Goal: Communication & Community: Answer question/provide support

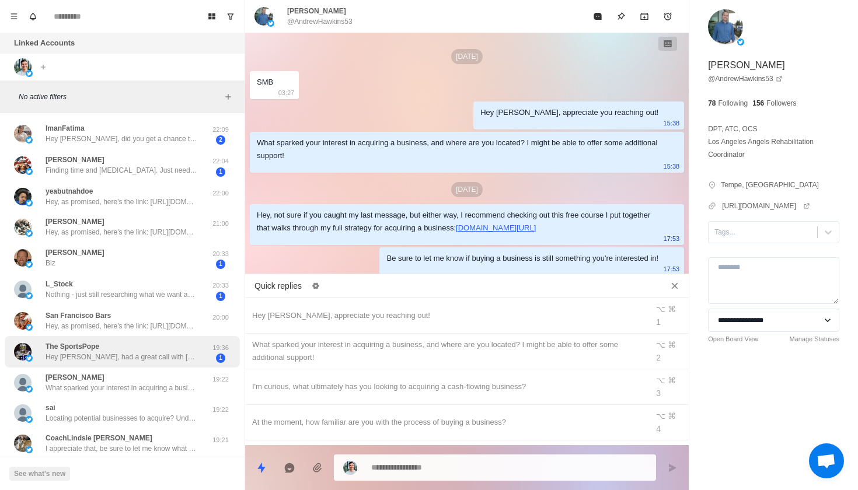
click at [179, 357] on p "Hey [PERSON_NAME], had a great call with [PERSON_NAME] [DATE] really good back …" at bounding box center [122, 357] width 152 height 11
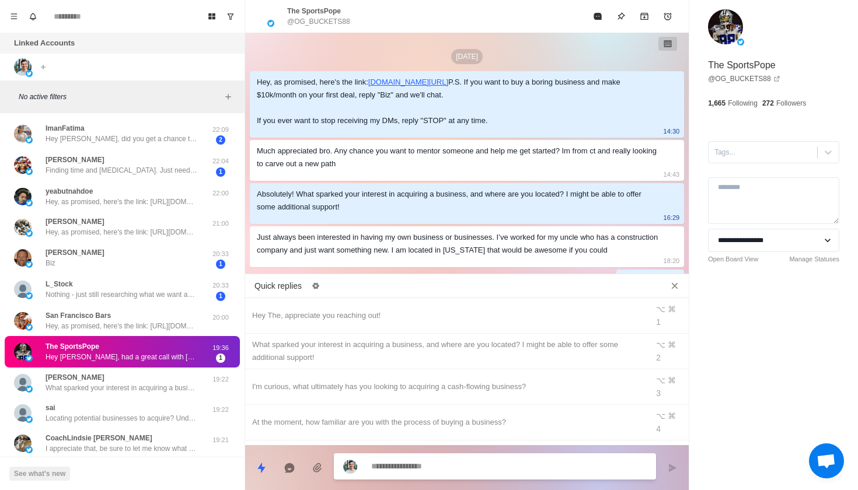
scroll to position [1798, 0]
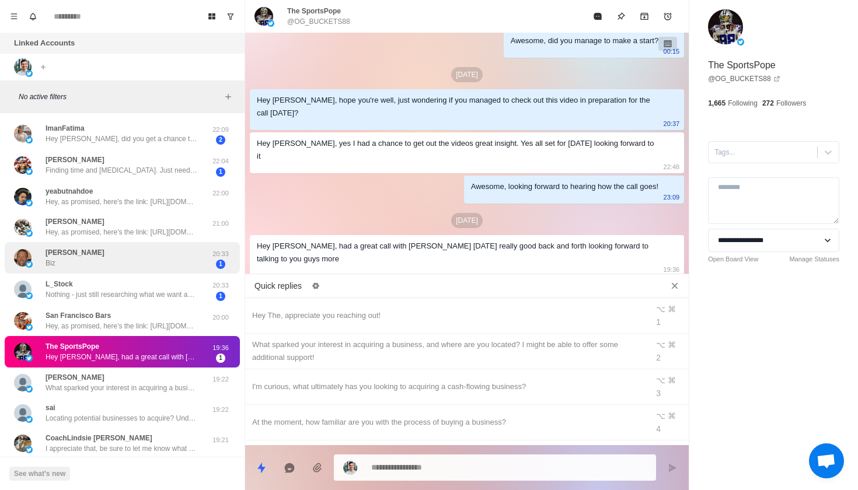
click at [156, 257] on div "[PERSON_NAME] Biz" at bounding box center [110, 258] width 192 height 23
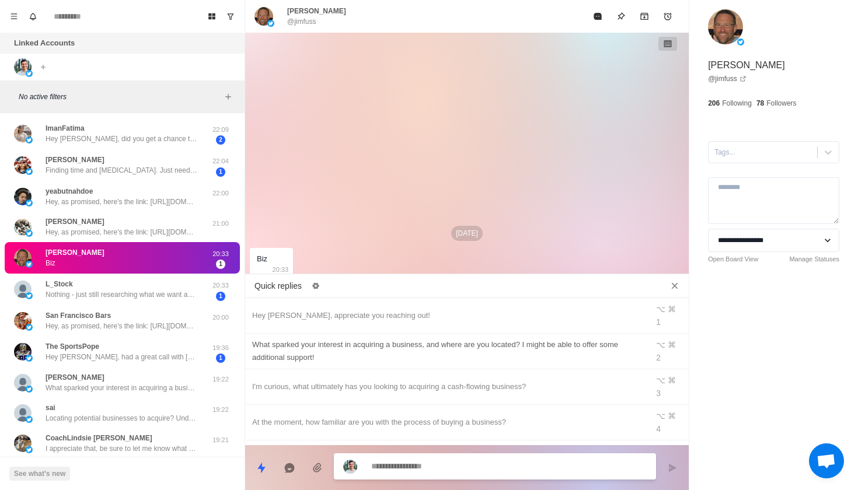
scroll to position [0, 0]
type textarea "*"
click at [336, 309] on div "Hey [PERSON_NAME], appreciate you reaching out!" at bounding box center [446, 315] width 389 height 13
type textarea "**********"
click at [679, 466] on button "Send message" at bounding box center [672, 468] width 23 height 23
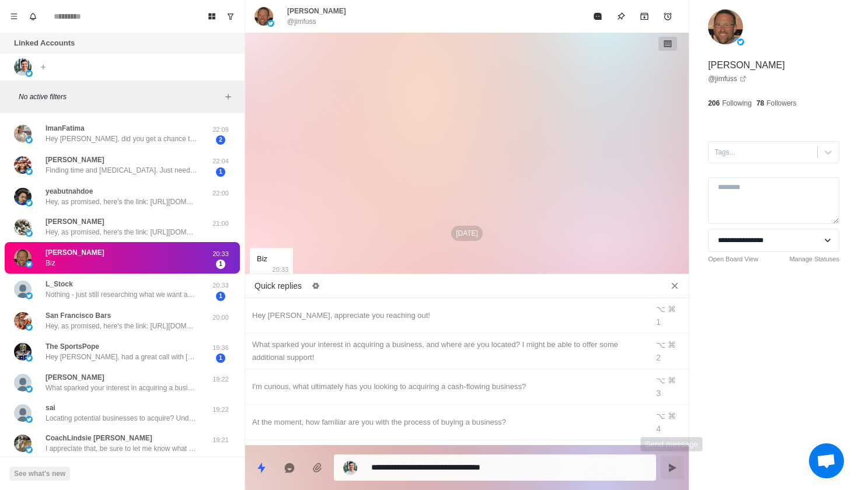
type textarea "*"
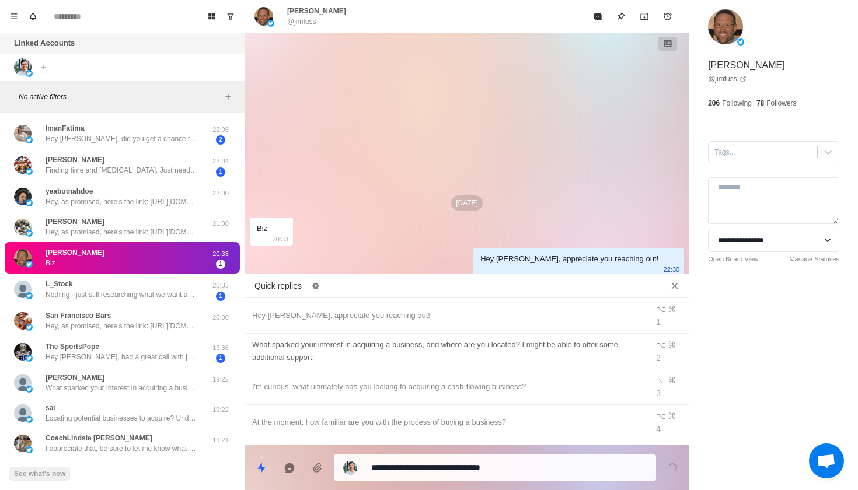
click at [598, 339] on div "What sparked your interest in acquiring a business, and where are you located? …" at bounding box center [446, 352] width 389 height 26
type textarea "**********"
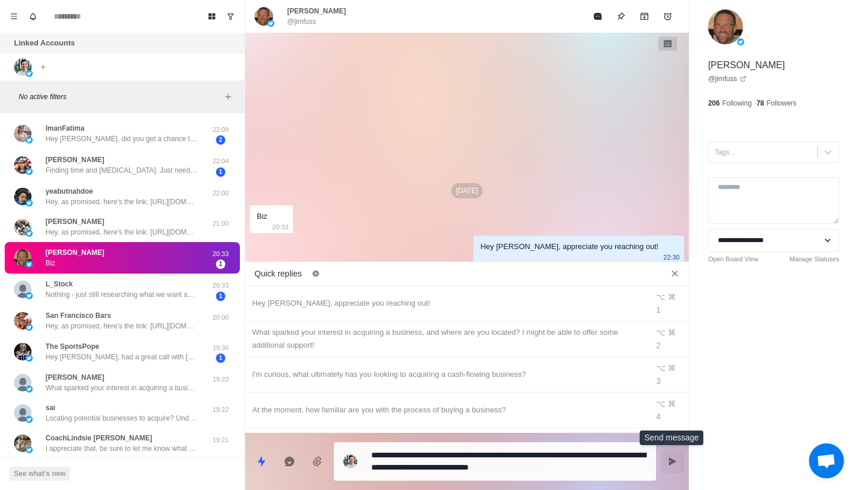
click at [675, 462] on icon "Send message" at bounding box center [673, 462] width 8 height 8
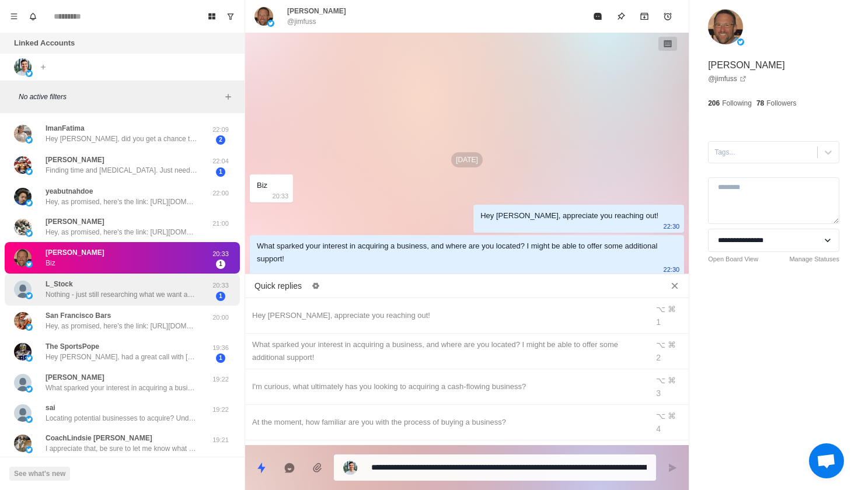
click at [139, 300] on div "L_Stock Nothing - just still researching what we want and the general apprehens…" at bounding box center [122, 290] width 235 height 32
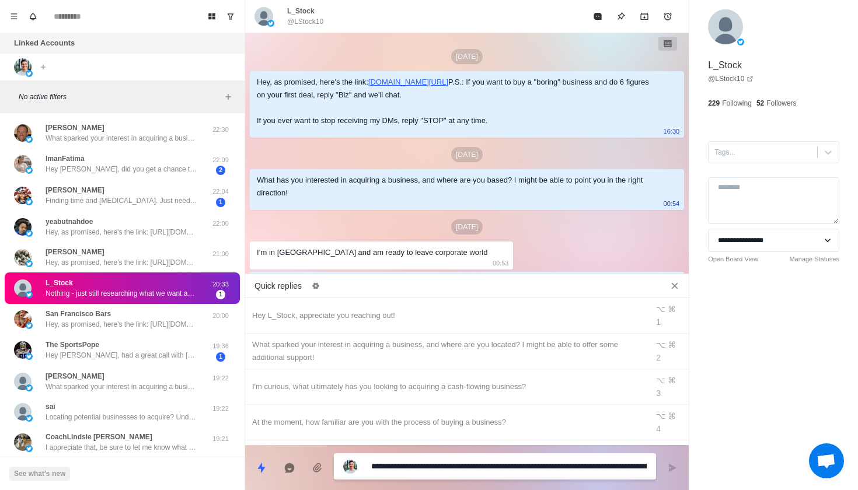
scroll to position [443, 0]
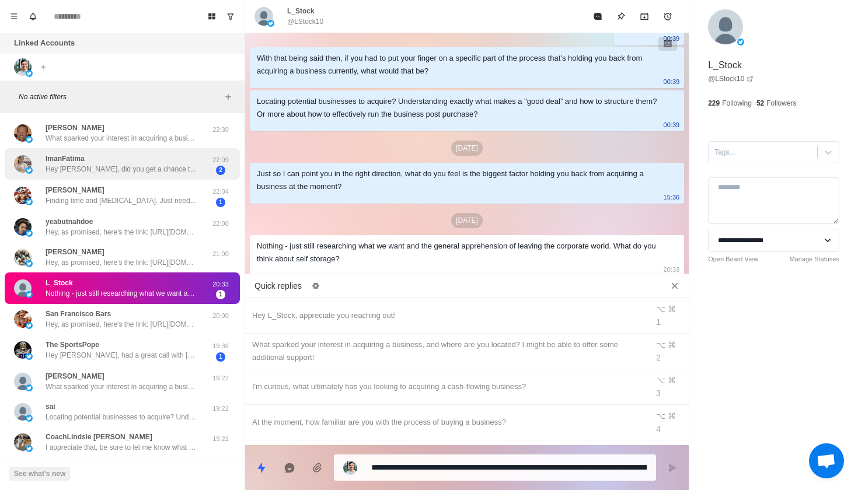
click at [184, 175] on div "ImanFatima Hey [PERSON_NAME], did you get a chance to go through my message ? 2…" at bounding box center [122, 164] width 235 height 32
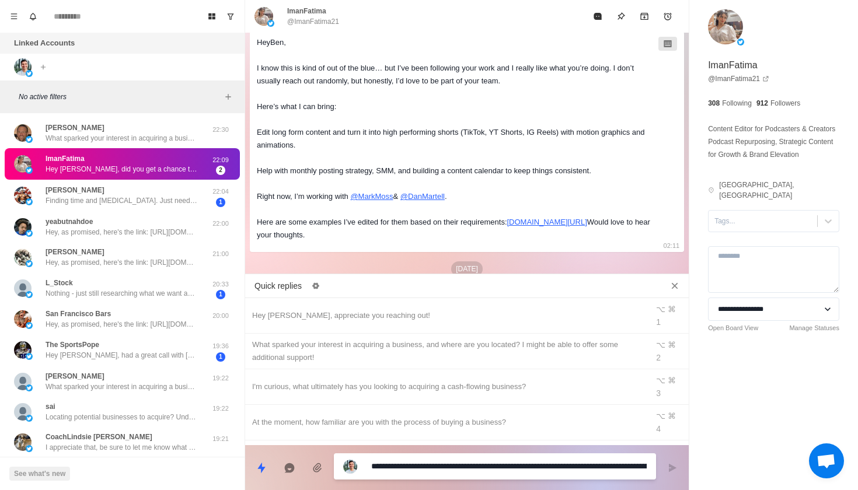
scroll to position [25, 0]
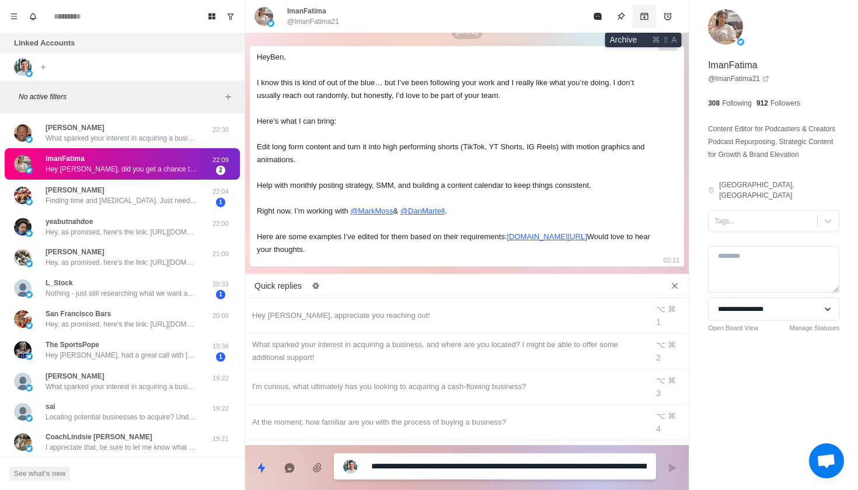
click at [646, 15] on icon "Archive" at bounding box center [644, 16] width 8 height 7
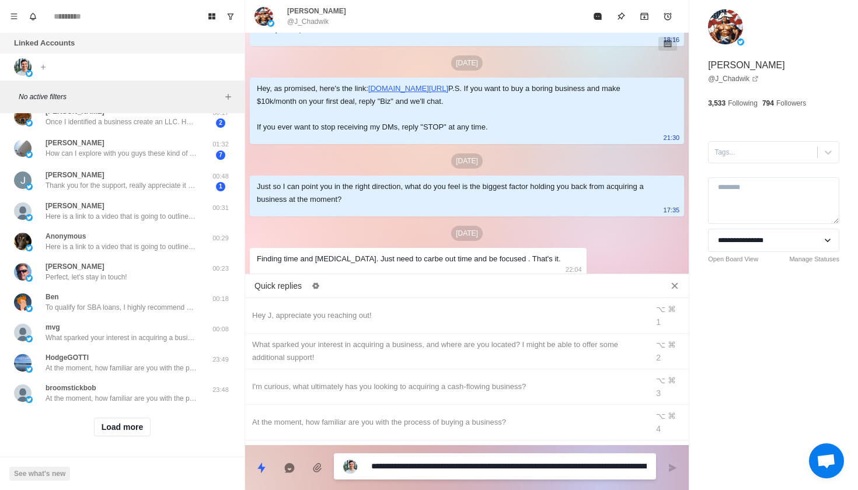
scroll to position [966, 0]
click at [130, 415] on div "Load more" at bounding box center [122, 427] width 235 height 37
click at [130, 427] on button "Load more" at bounding box center [122, 428] width 57 height 19
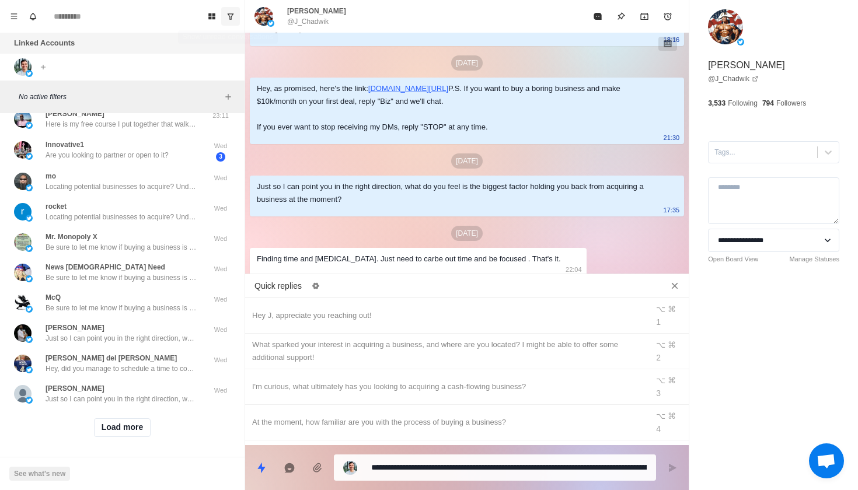
scroll to position [1577, 0]
click at [228, 9] on button "Show unread conversations" at bounding box center [230, 16] width 19 height 19
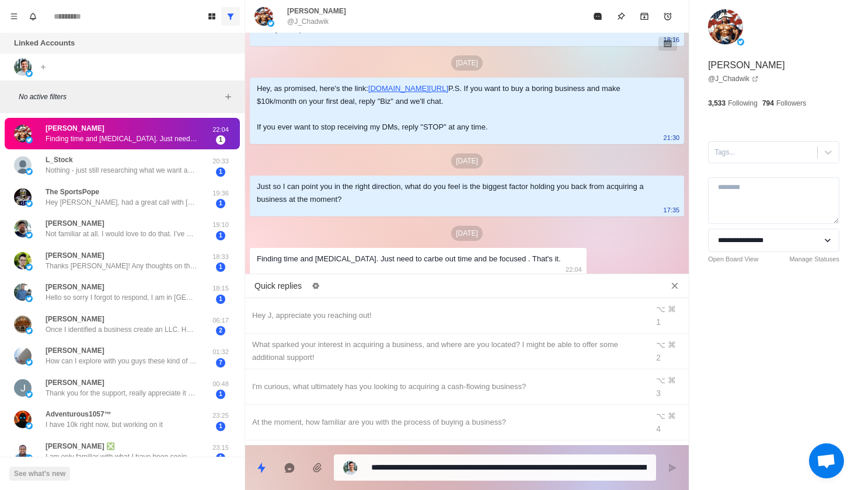
click at [228, 9] on button "Show all conversations" at bounding box center [230, 16] width 19 height 19
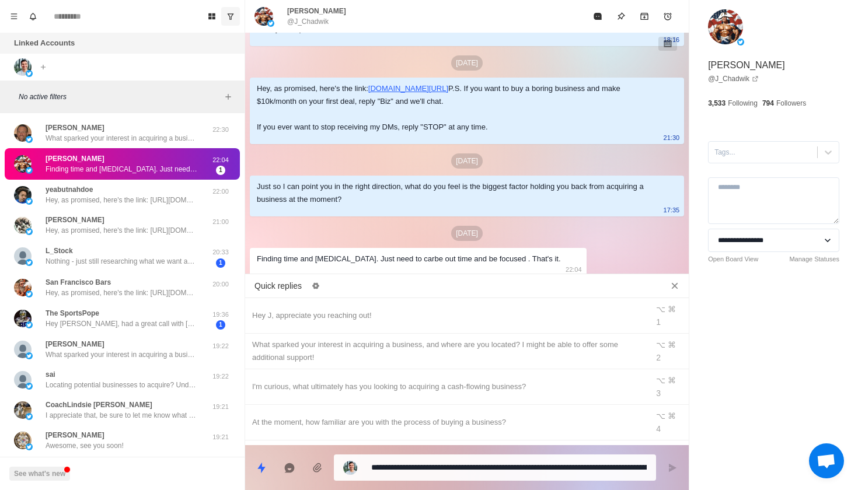
click at [228, 9] on button "Show unread conversations" at bounding box center [230, 16] width 19 height 19
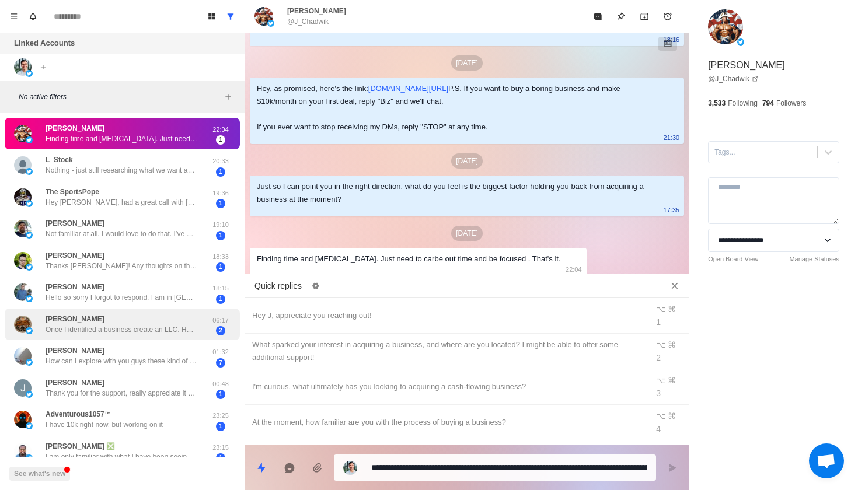
click at [191, 320] on div "[PERSON_NAME] Once I identified a business create an LLC. Honestly, mostly what…" at bounding box center [122, 324] width 152 height 21
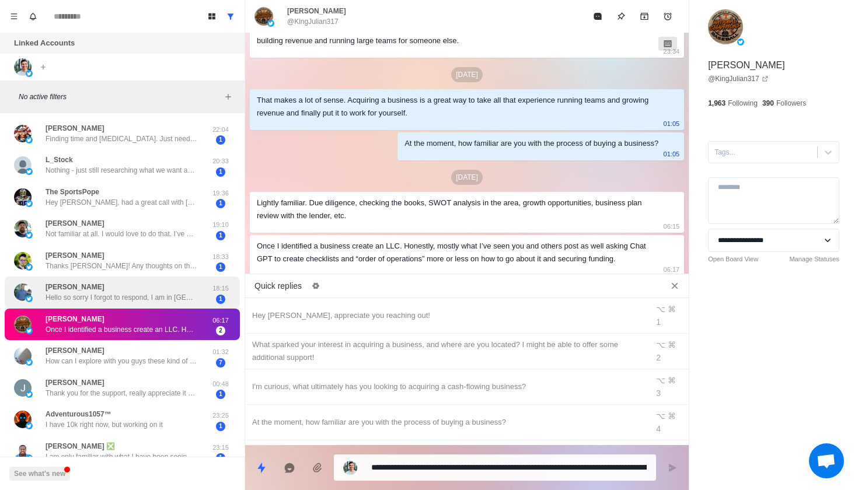
click at [187, 289] on div "[PERSON_NAME] Hello so sorry I forgot to respond, I am in [GEOGRAPHIC_DATA]. Yo…" at bounding box center [122, 292] width 152 height 21
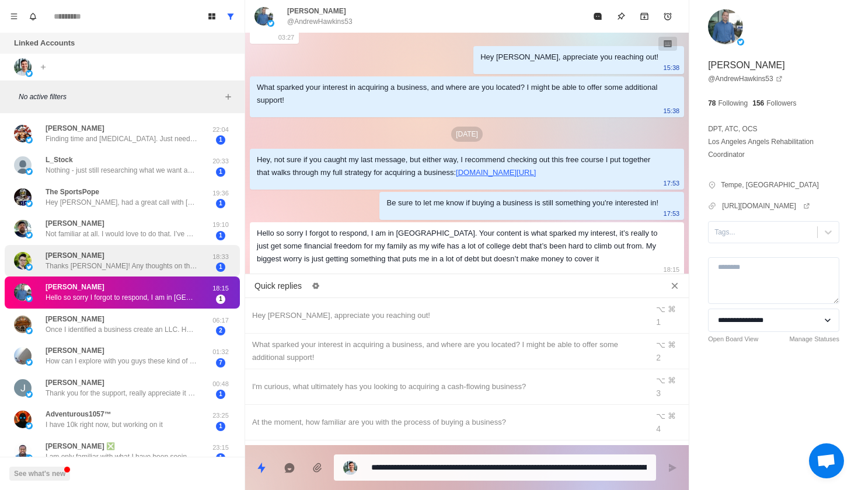
click at [189, 257] on div "[PERSON_NAME] Thanks [PERSON_NAME]! Any thoughts on the question above?" at bounding box center [122, 260] width 152 height 21
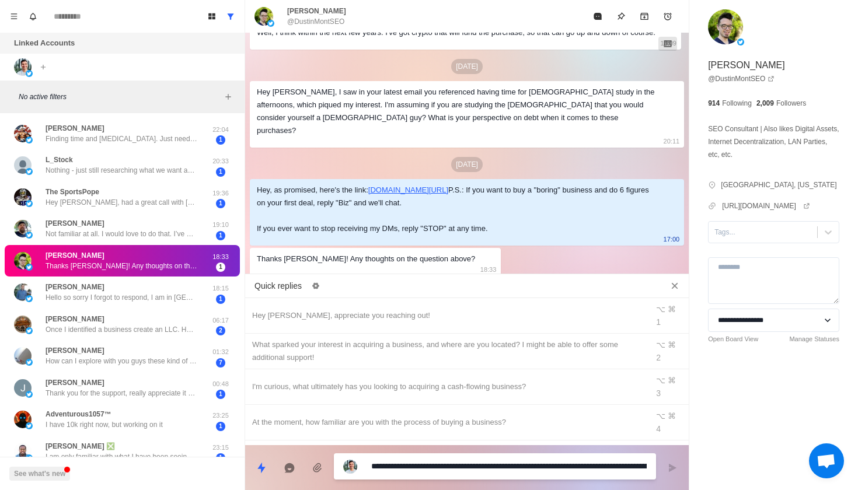
scroll to position [0, 0]
click at [229, 12] on icon "Show all conversations" at bounding box center [231, 16] width 8 height 8
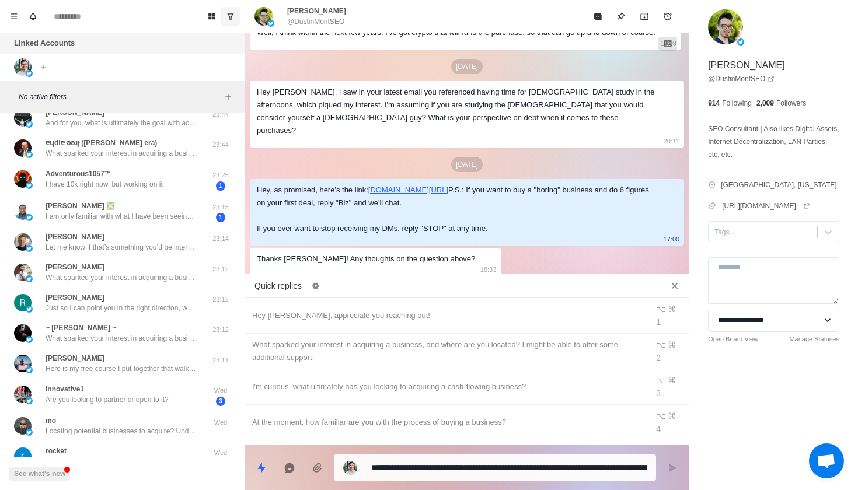
scroll to position [1380, 0]
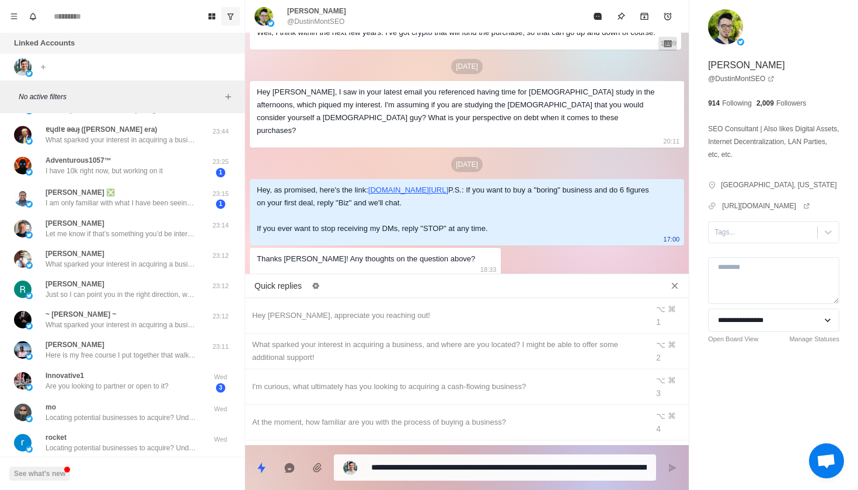
type textarea "*"
